Goal: Information Seeking & Learning: Check status

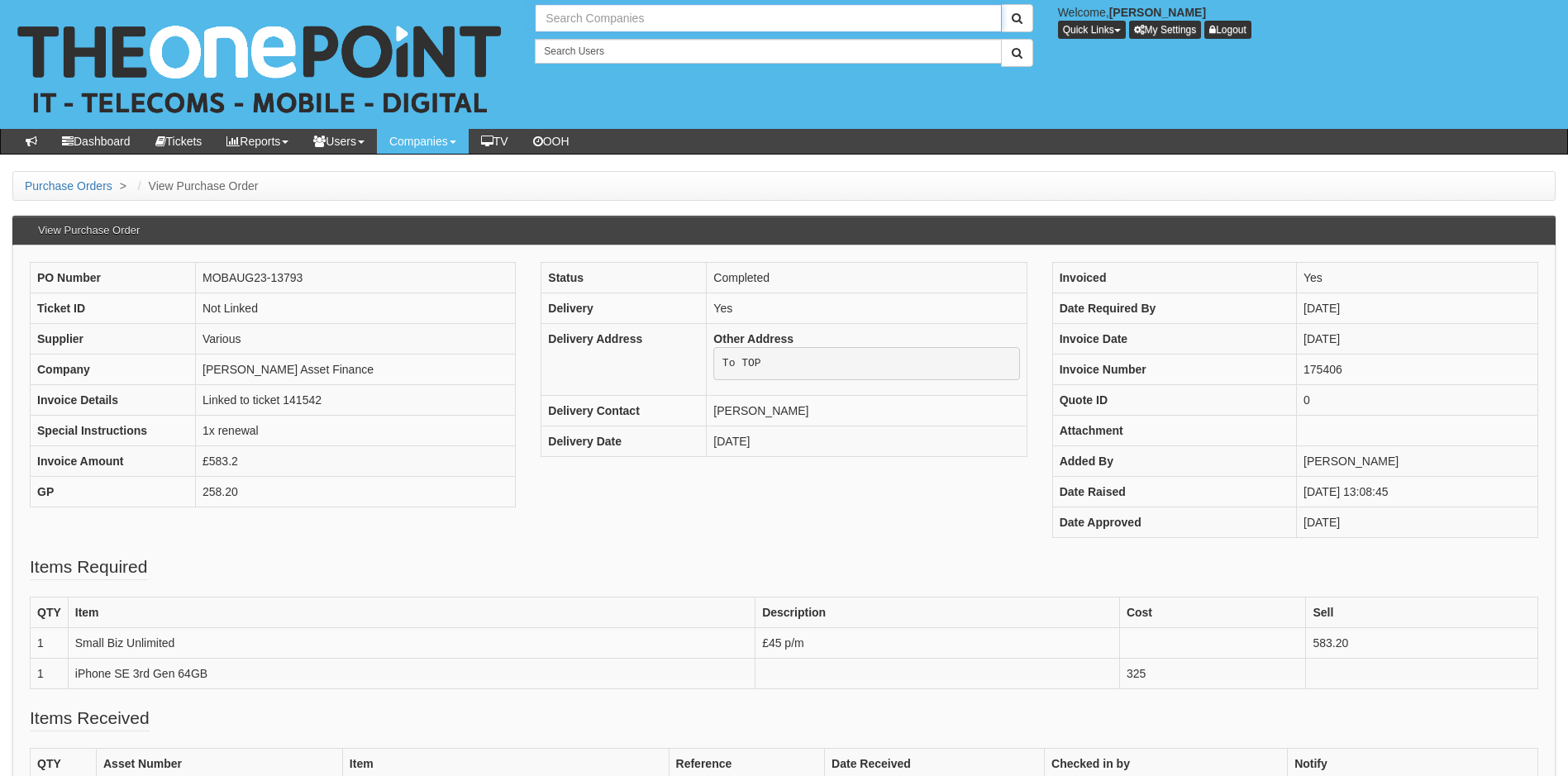
click at [637, 19] on input "text" at bounding box center [767, 18] width 466 height 28
click at [615, 46] on link "PRIMEPAK FOODS LIMITED" at bounding box center [767, 46] width 463 height 24
type input "PRIMEPAK FOODS LIMITED"
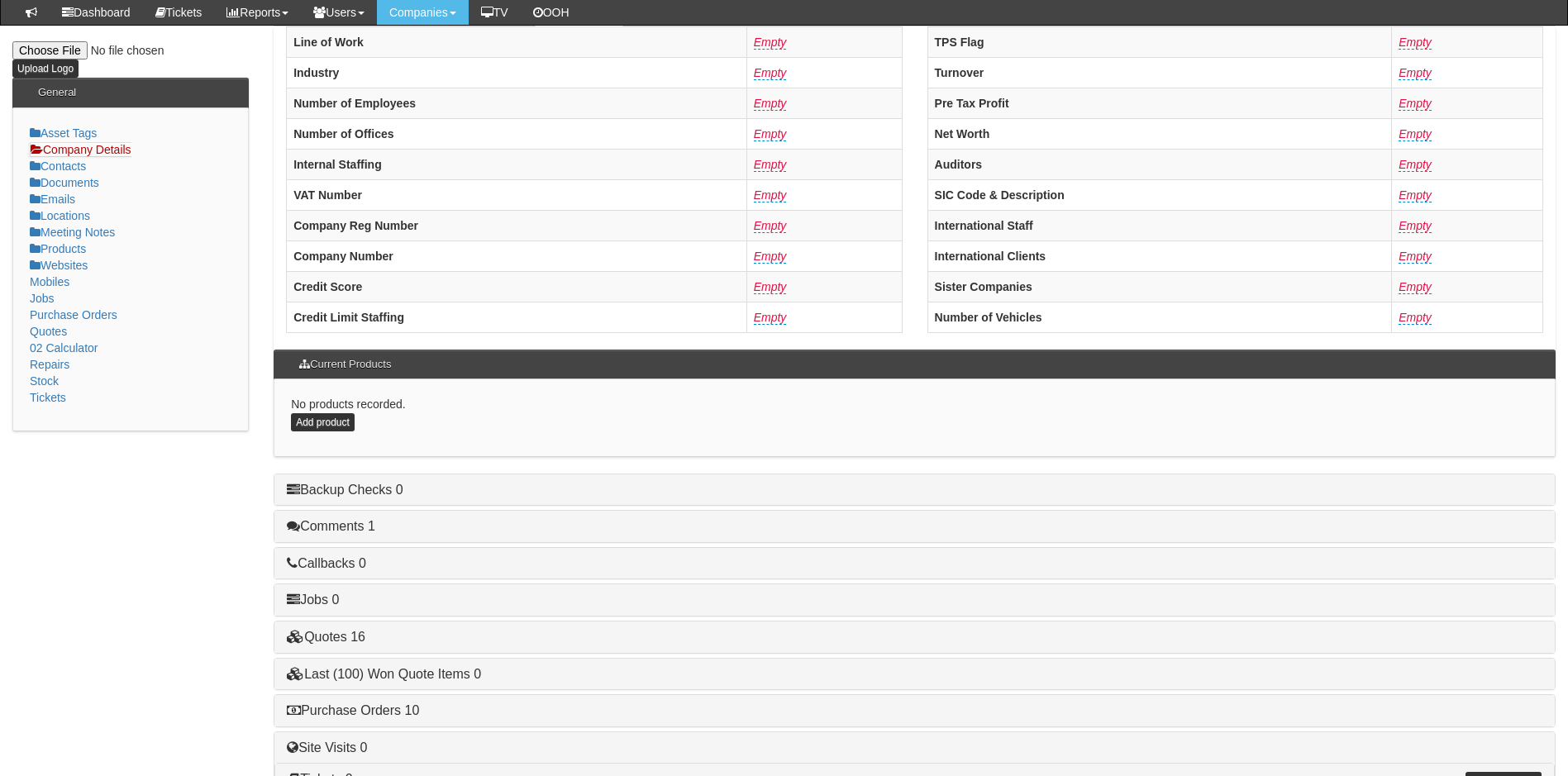
scroll to position [315, 0]
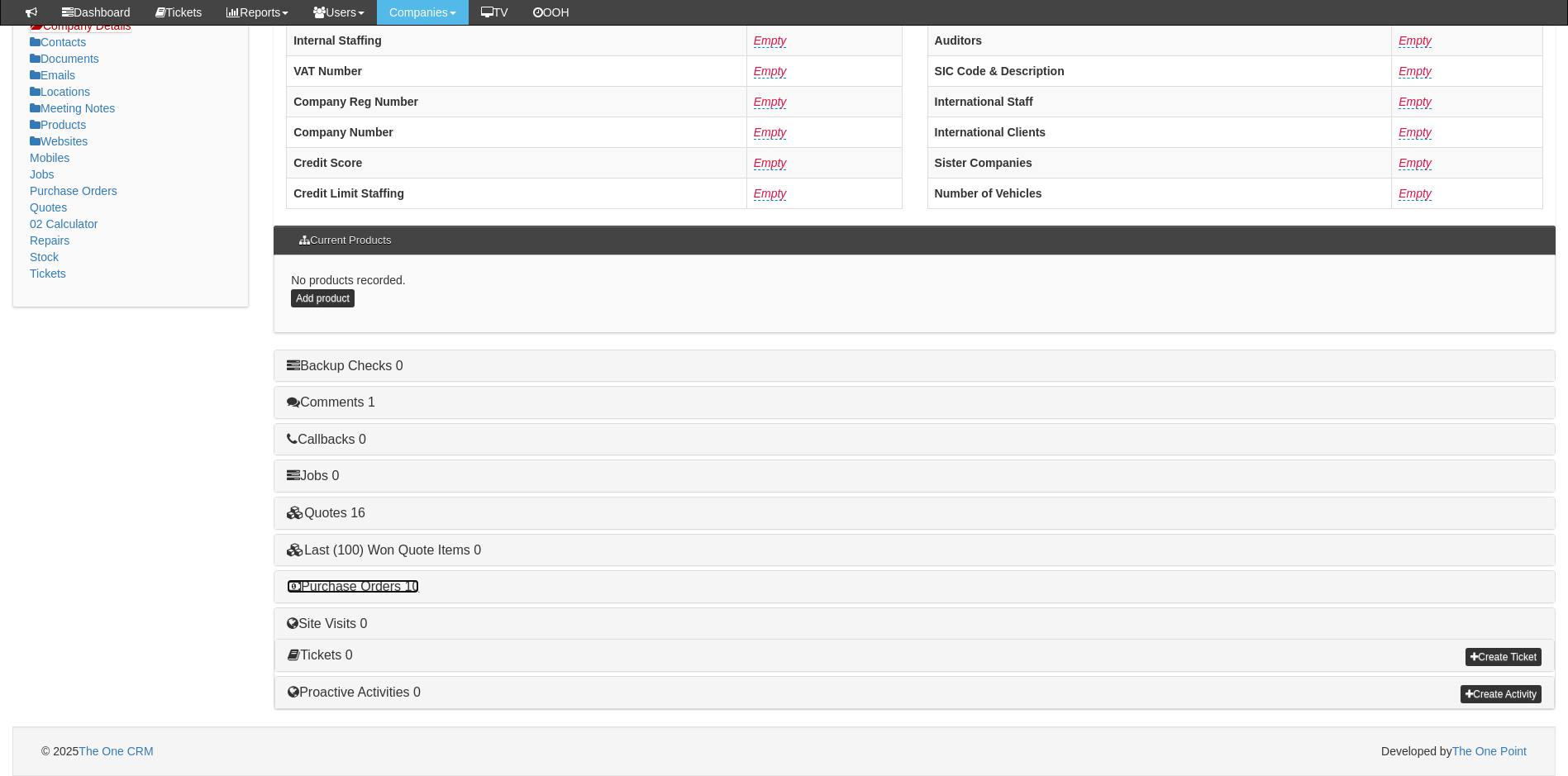
click at [390, 586] on link "Purchase Orders 10" at bounding box center [353, 587] width 133 height 14
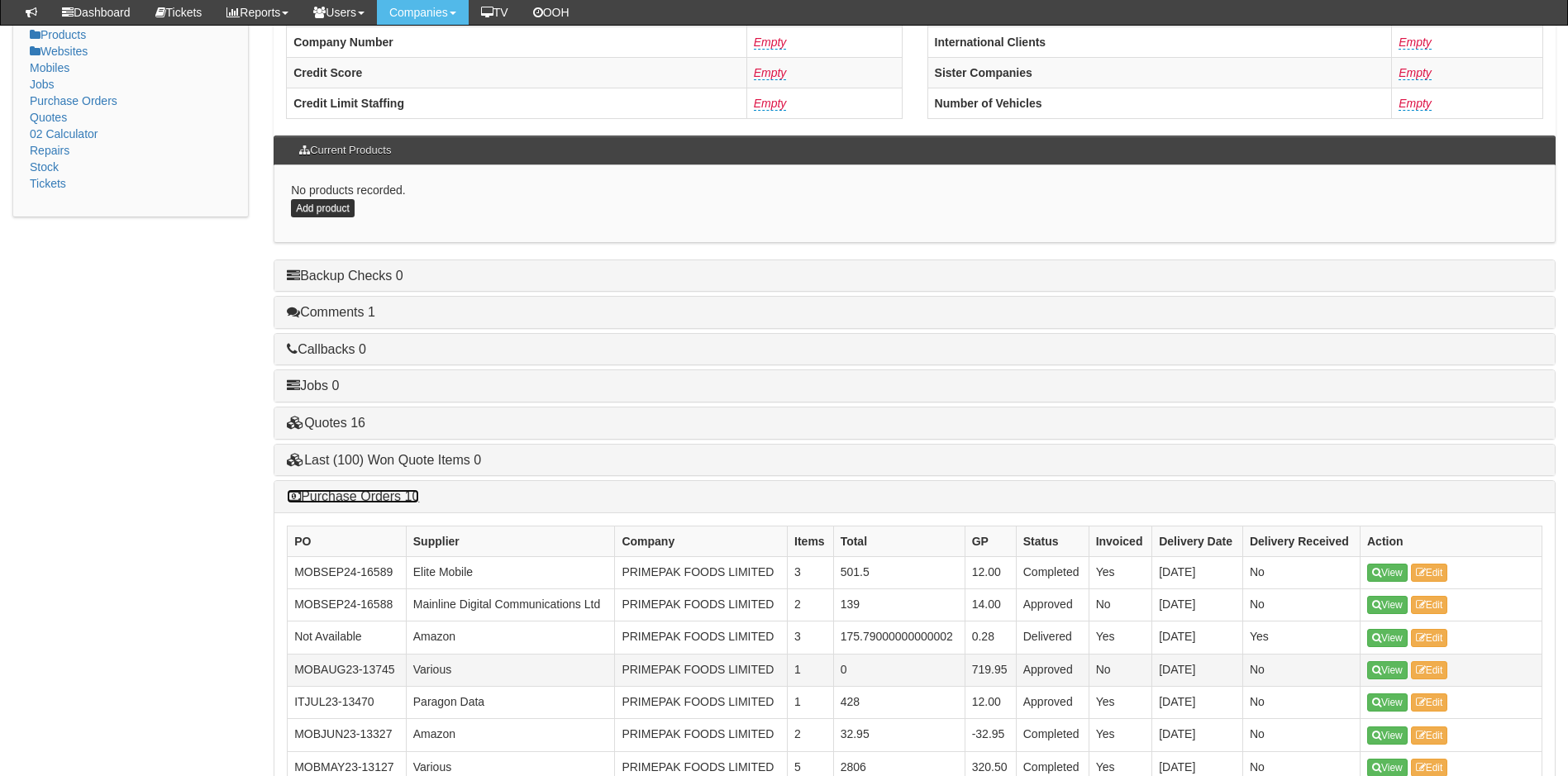
scroll to position [480, 0]
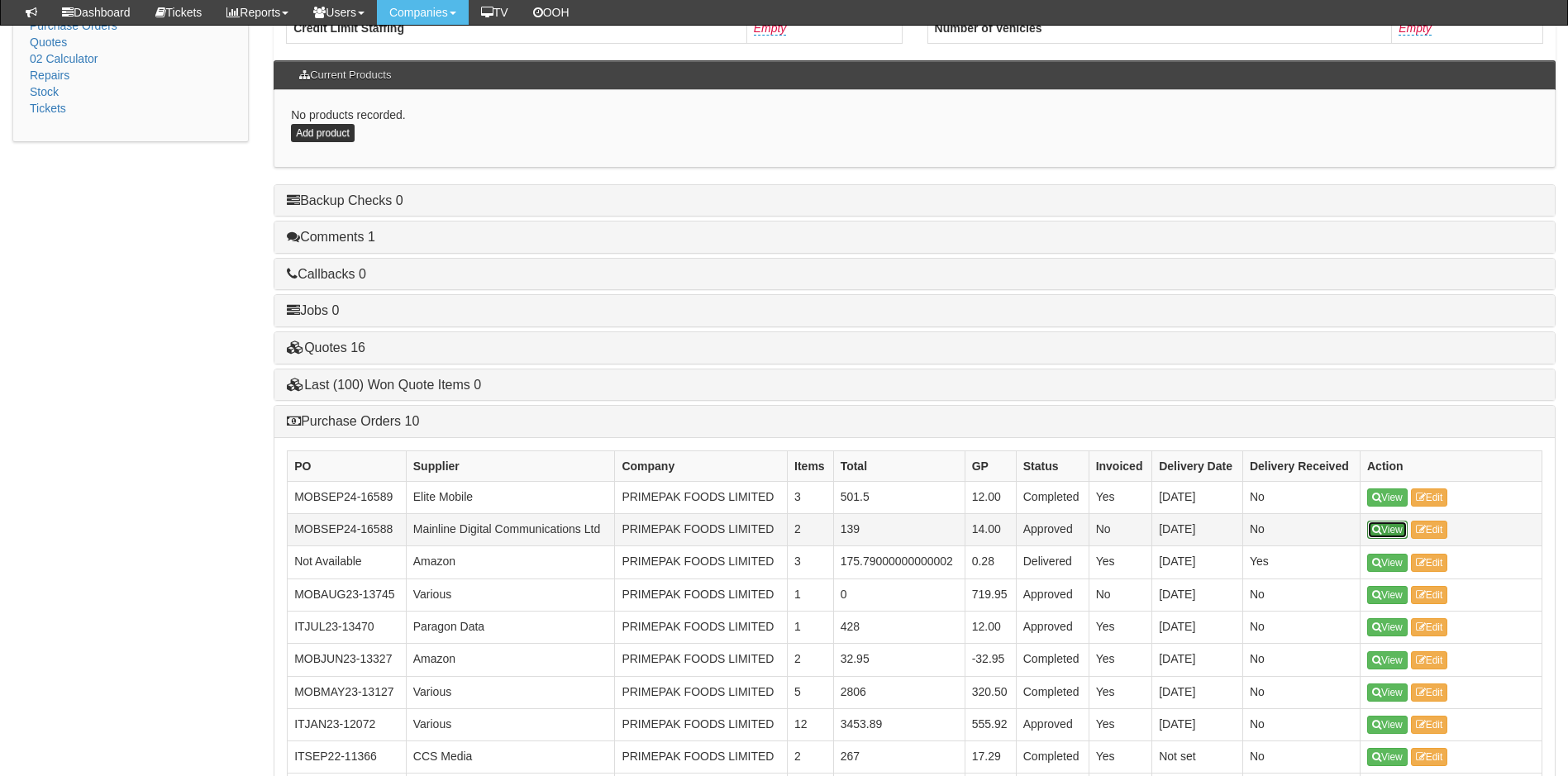
click at [1389, 530] on link "View" at bounding box center [1387, 530] width 41 height 18
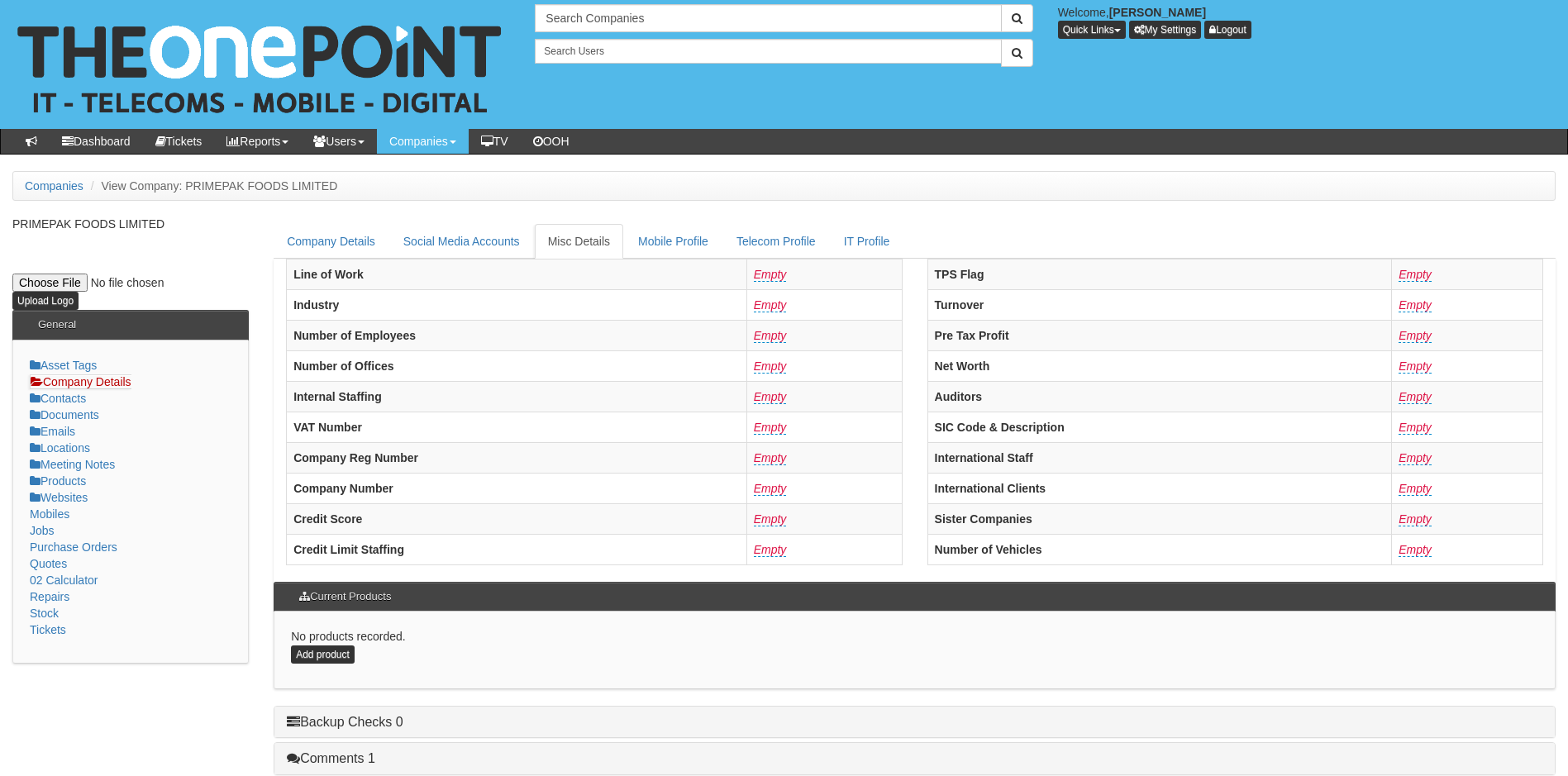
scroll to position [356, 0]
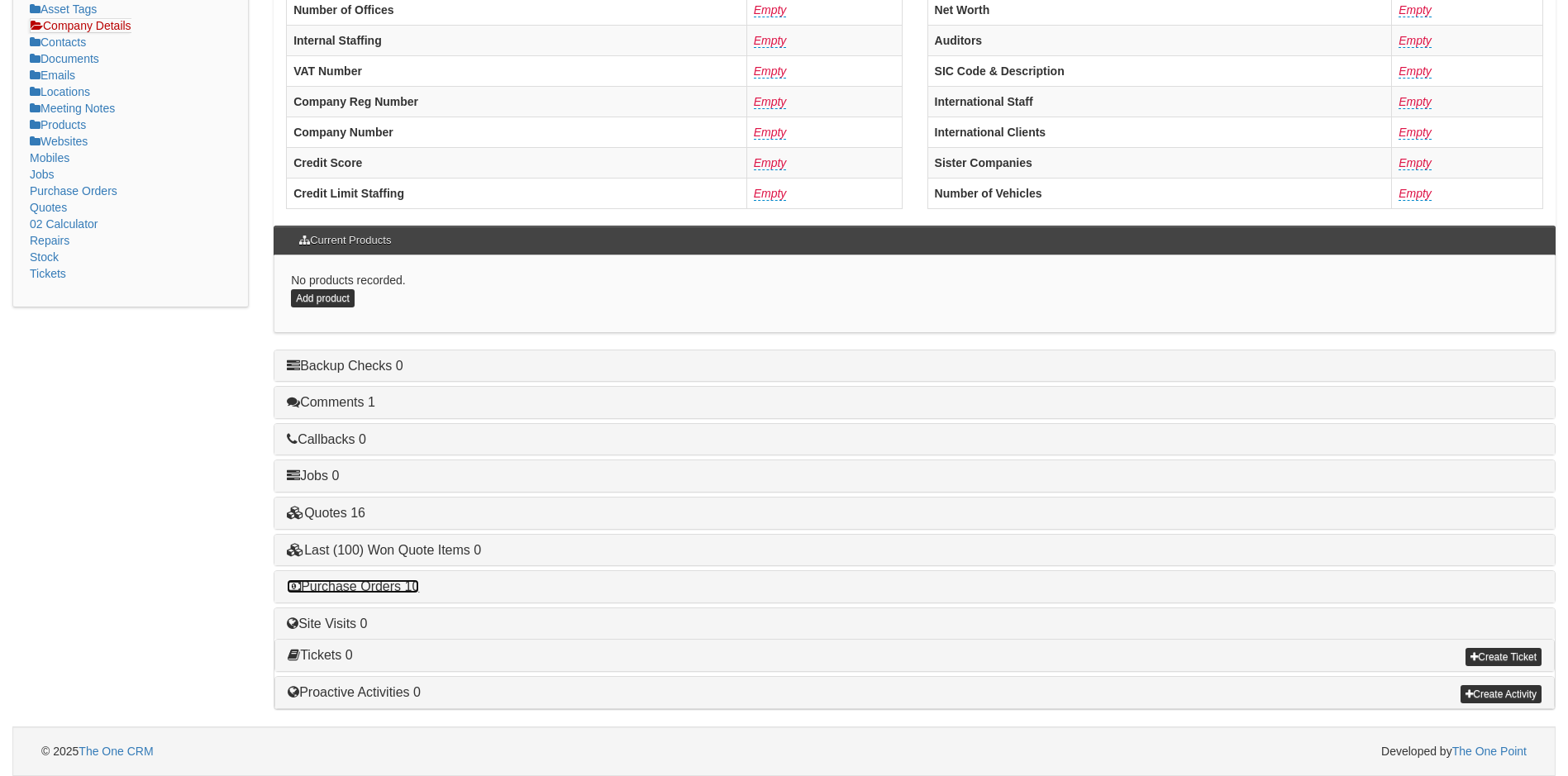
click at [367, 587] on link "Purchase Orders 10" at bounding box center [353, 587] width 133 height 14
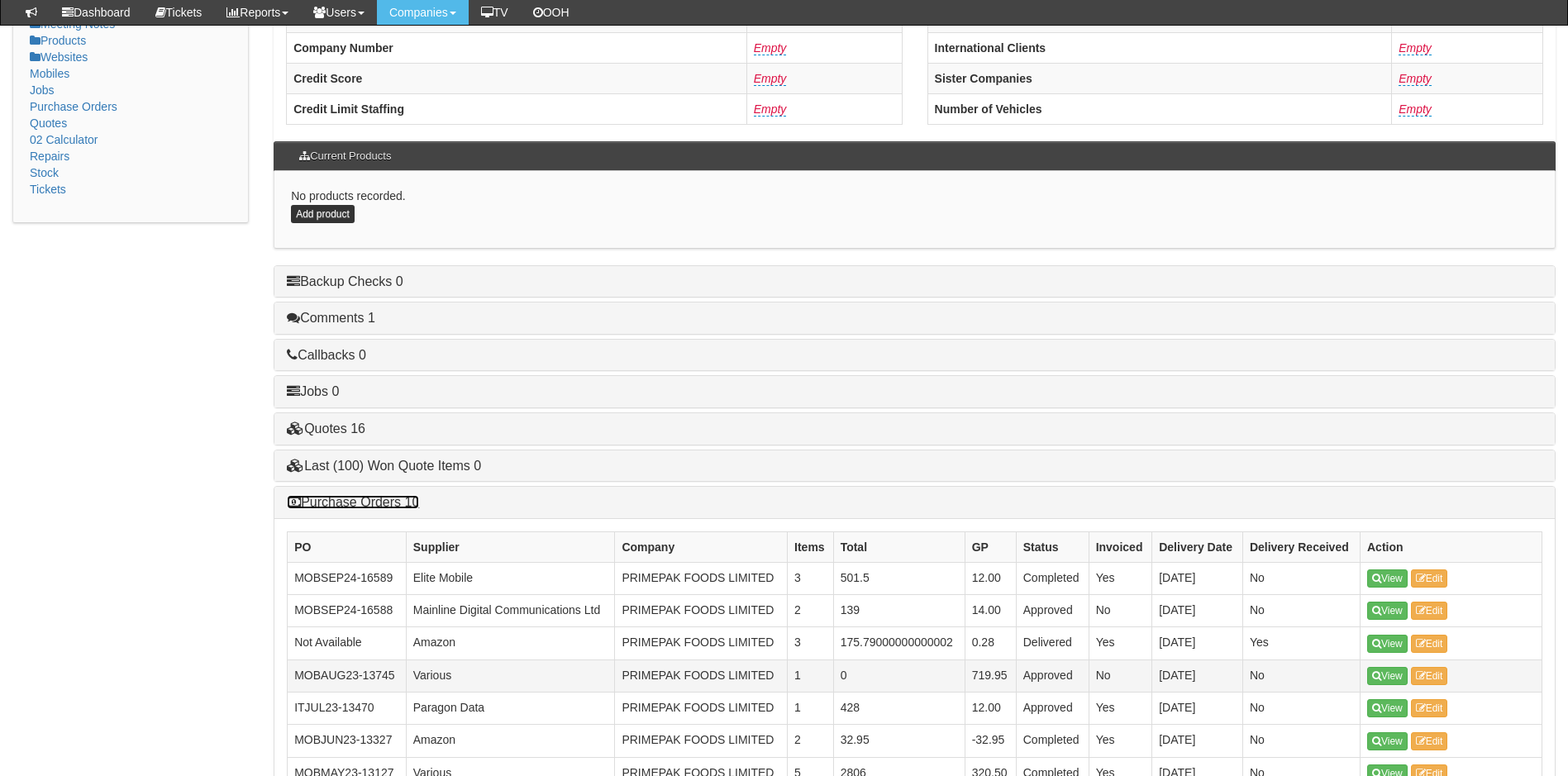
scroll to position [522, 0]
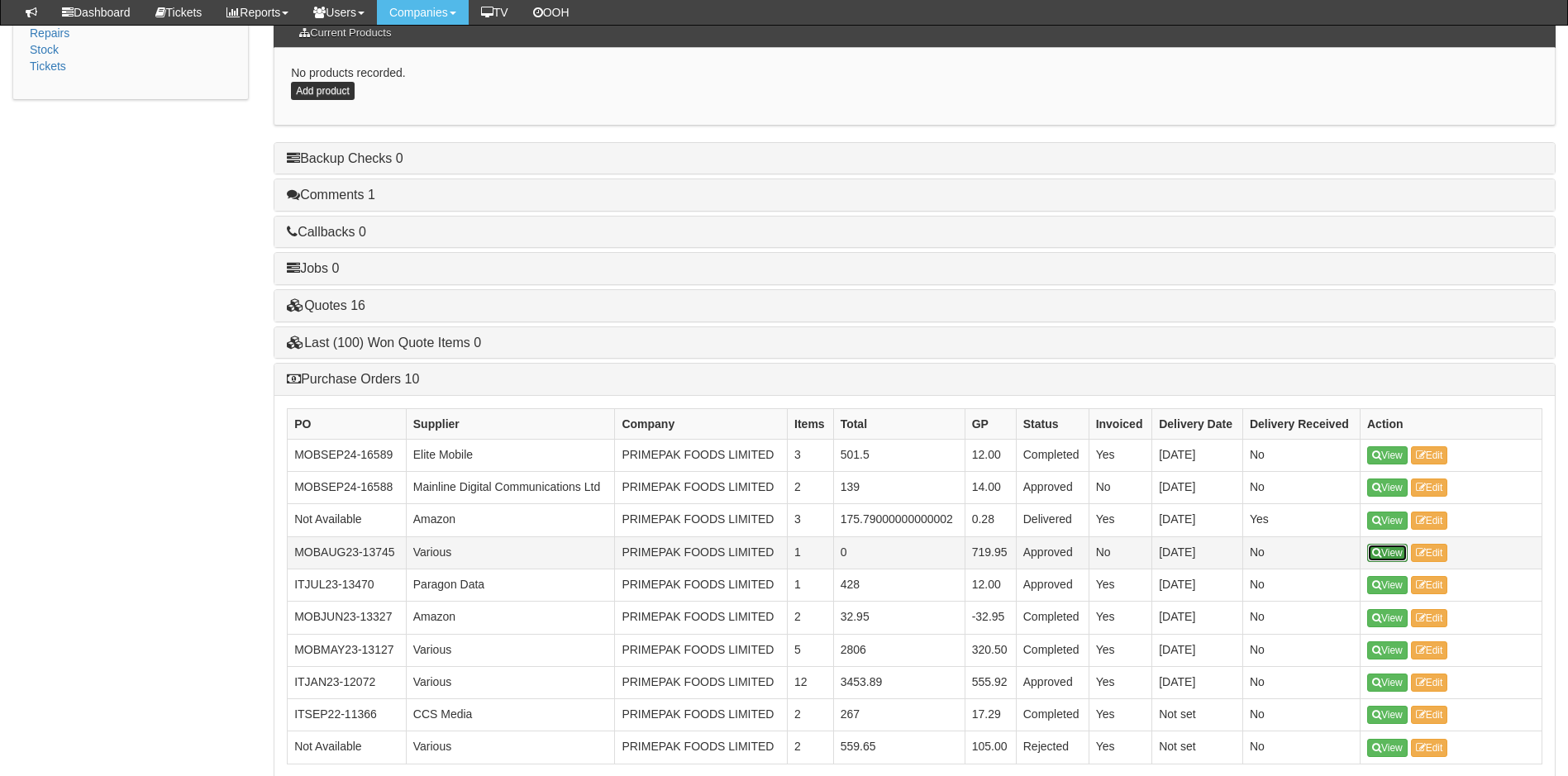
click at [1388, 547] on link "View" at bounding box center [1387, 553] width 41 height 18
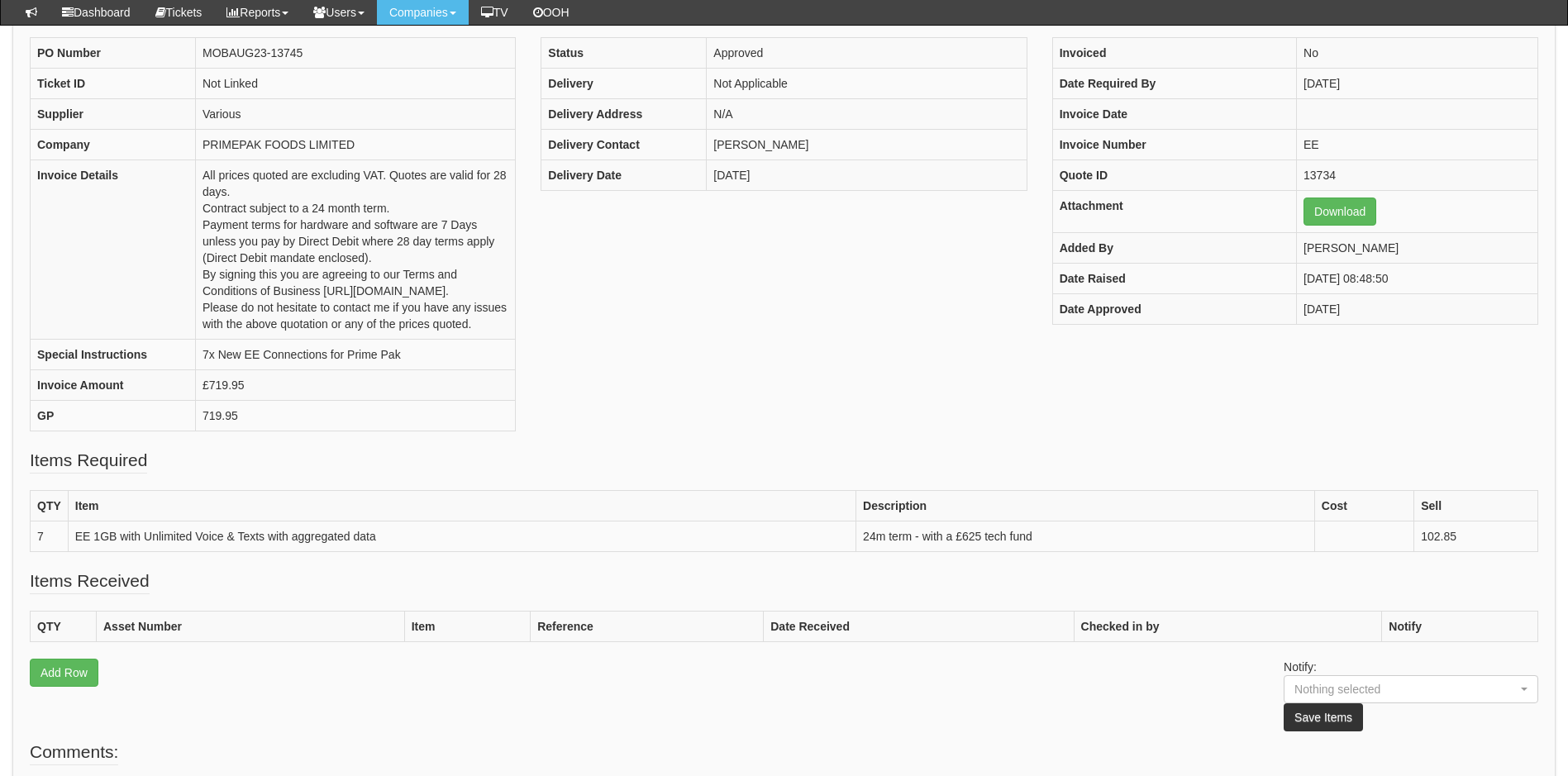
scroll to position [174, 0]
